Goal: Navigation & Orientation: Go to known website

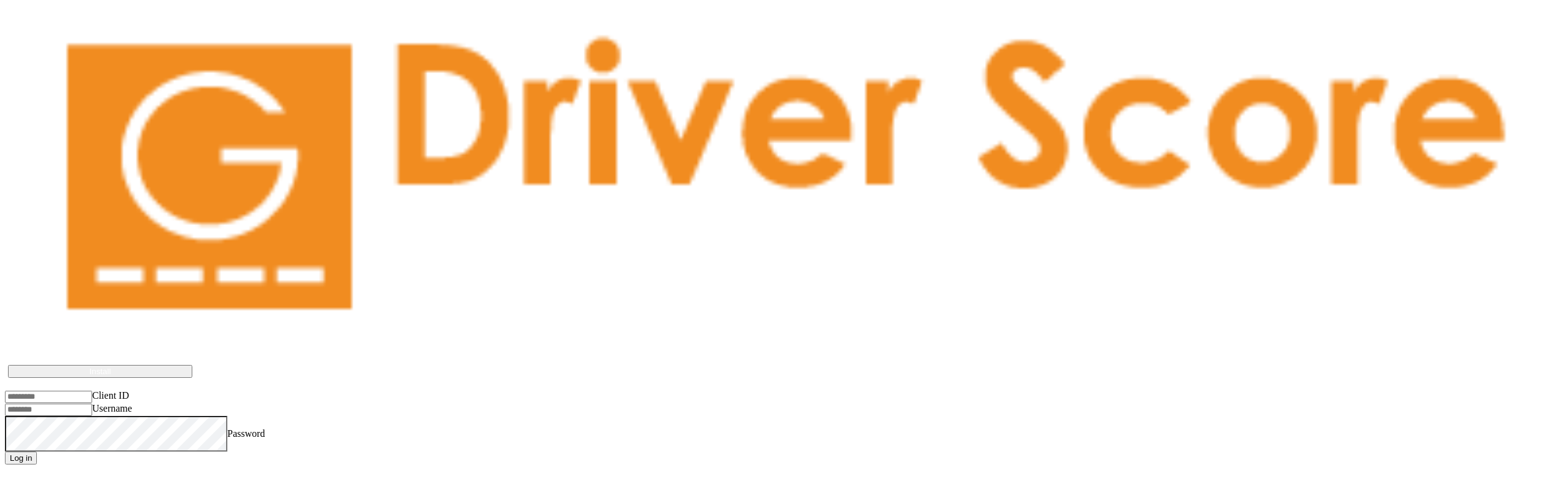
click at [92, 391] on input "Client ID" at bounding box center [49, 397] width 88 height 12
drag, startPoint x: 556, startPoint y: 198, endPoint x: 299, endPoint y: 228, distance: 258.7
click at [556, 200] on body "Driver Score works best if installed on the device Install Client ID Username P…" at bounding box center [784, 245] width 1558 height 440
click at [92, 391] on input "Client ID" at bounding box center [49, 397] width 88 height 12
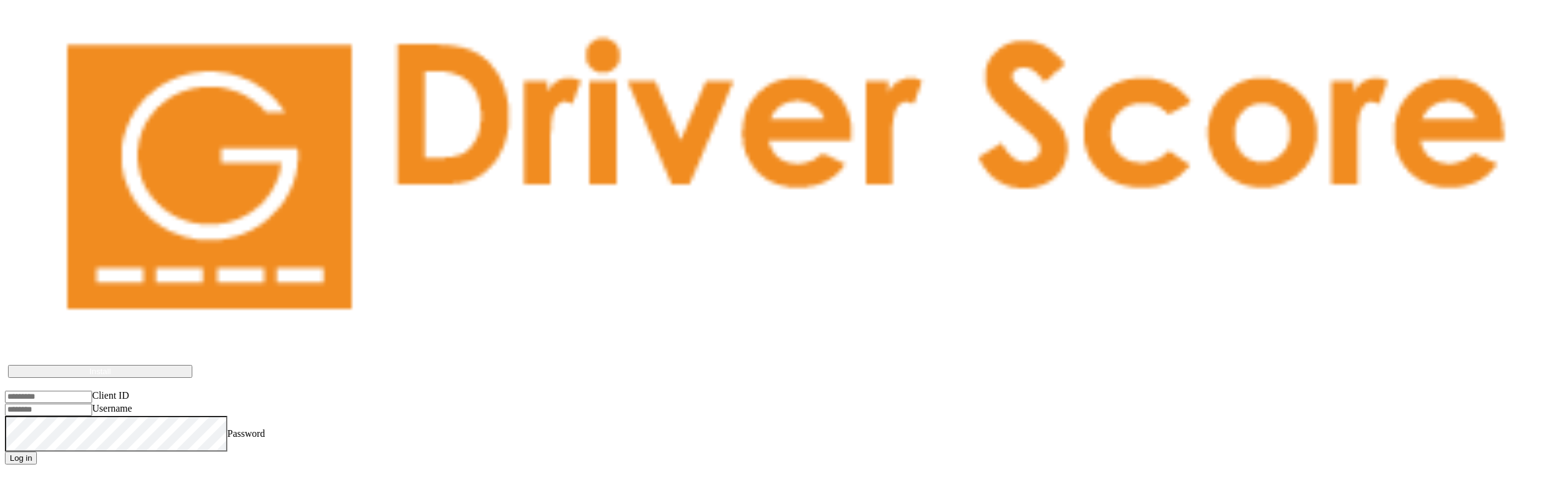
click at [621, 169] on body "Driver Score works best if installed on the device Install Client ID Username P…" at bounding box center [784, 245] width 1558 height 440
